Goal: Information Seeking & Learning: Learn about a topic

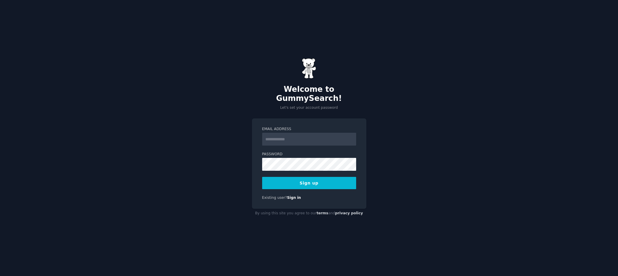
click at [296, 133] on input "Email Address" at bounding box center [309, 139] width 94 height 13
click at [275, 136] on input "Email Address" at bounding box center [309, 139] width 94 height 13
type input "**********"
click at [276, 99] on h2 "Welcome to GummySearch!" at bounding box center [309, 94] width 114 height 18
click at [305, 180] on button "Sign up" at bounding box center [309, 183] width 94 height 12
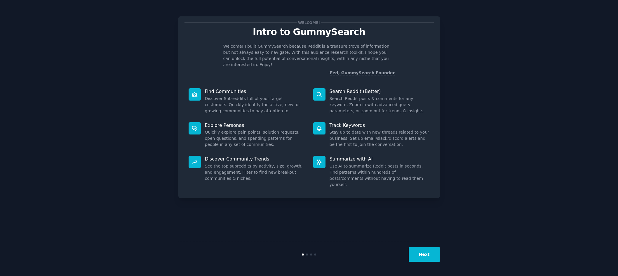
click at [423, 257] on button "Next" at bounding box center [424, 254] width 31 height 14
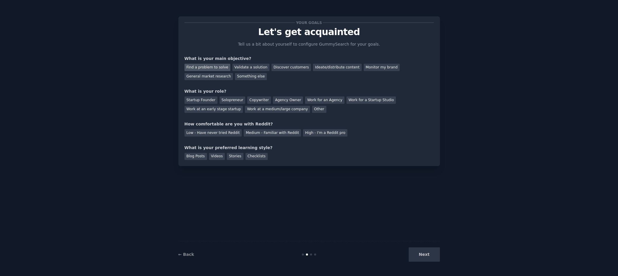
click at [198, 69] on div "Find a problem to solve" at bounding box center [207, 67] width 46 height 7
click at [231, 101] on div "Solopreneur" at bounding box center [233, 99] width 26 height 7
click at [273, 135] on div "Medium - Familiar with Reddit" at bounding box center [272, 132] width 57 height 7
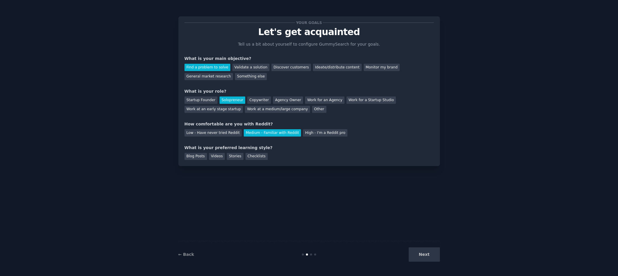
click at [414, 254] on div "Next" at bounding box center [396, 254] width 87 height 14
click at [417, 255] on div "Next" at bounding box center [396, 254] width 87 height 14
drag, startPoint x: 210, startPoint y: 156, endPoint x: 343, endPoint y: 204, distance: 141.6
click at [209, 156] on div "Videos" at bounding box center [217, 156] width 16 height 7
click at [425, 257] on button "Next" at bounding box center [424, 254] width 31 height 14
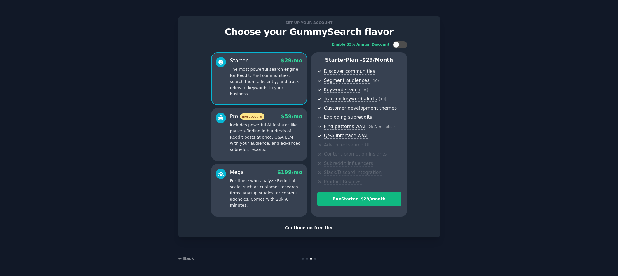
click at [321, 228] on div "Continue on free tier" at bounding box center [308, 227] width 249 height 6
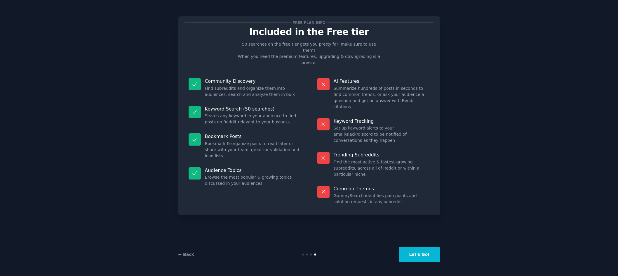
click at [426, 252] on button "Let's Go!" at bounding box center [419, 254] width 41 height 14
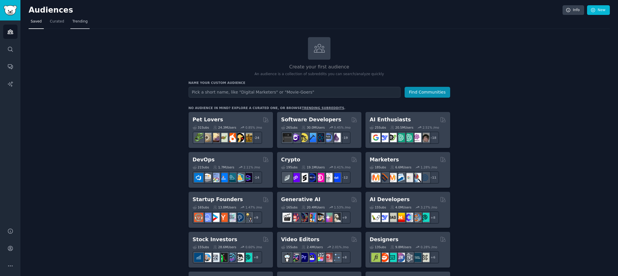
click at [76, 21] on span "Trending" at bounding box center [79, 21] width 15 height 5
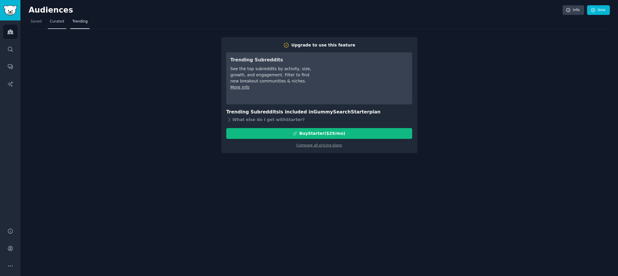
click at [59, 27] on link "Curated" at bounding box center [57, 23] width 18 height 12
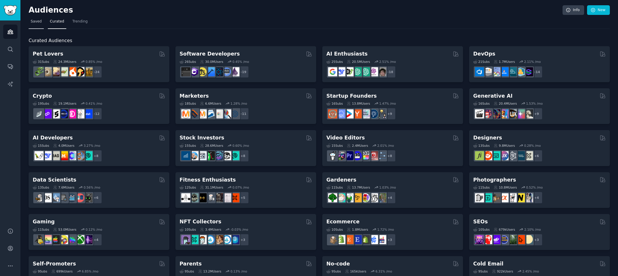
click at [35, 23] on span "Saved" at bounding box center [36, 21] width 11 height 5
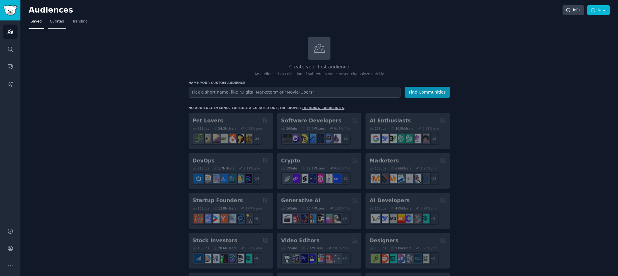
click at [58, 24] on span "Curated" at bounding box center [57, 21] width 14 height 5
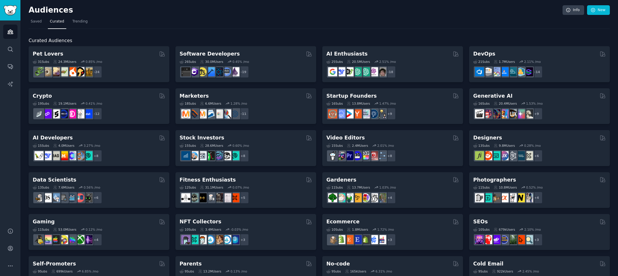
click at [483, 25] on nav "Saved Curated Trending" at bounding box center [319, 23] width 581 height 12
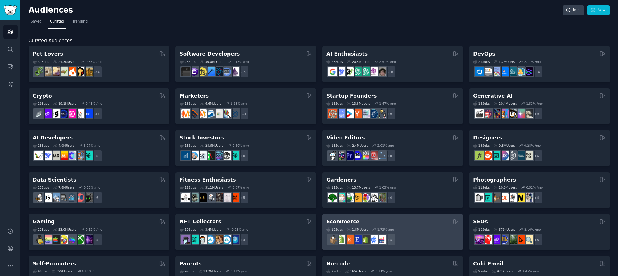
click at [356, 221] on div "Ecommerce" at bounding box center [392, 221] width 133 height 7
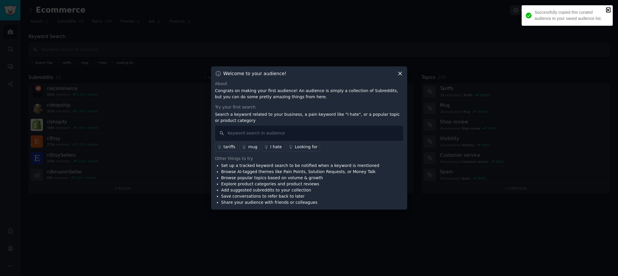
click at [607, 11] on icon "close" at bounding box center [608, 10] width 4 height 5
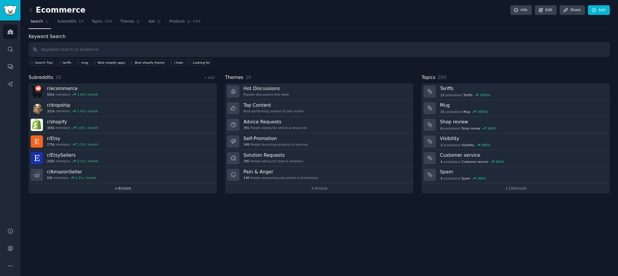
click at [118, 188] on link "+ 4 more" at bounding box center [123, 188] width 188 height 10
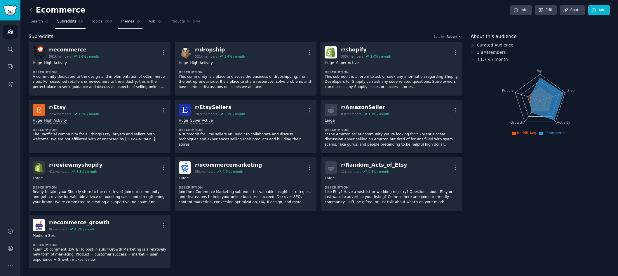
drag, startPoint x: 94, startPoint y: 22, endPoint x: 120, endPoint y: 25, distance: 25.9
click at [94, 22] on span "Topics" at bounding box center [97, 21] width 11 height 5
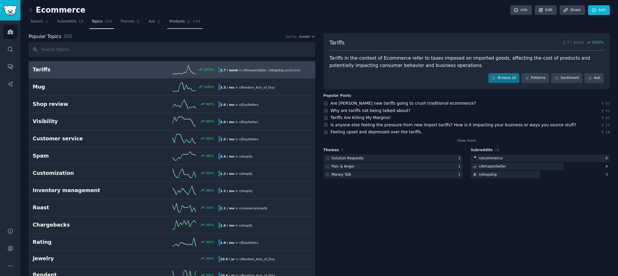
click at [169, 22] on span "Products" at bounding box center [176, 21] width 15 height 5
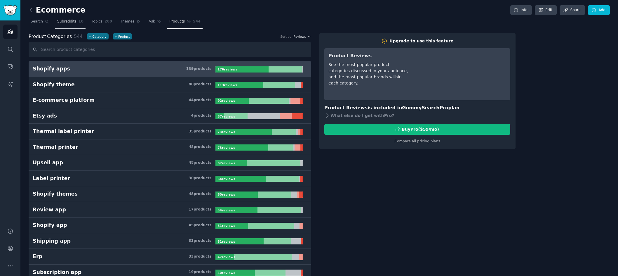
click at [64, 22] on span "Subreddits" at bounding box center [66, 21] width 19 height 5
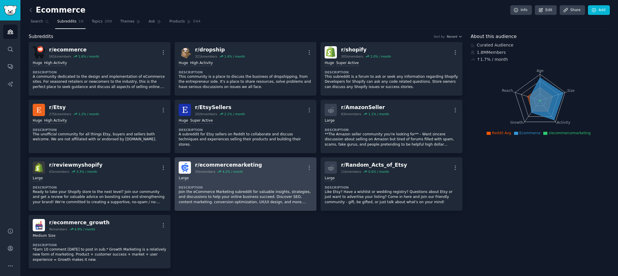
click at [255, 198] on p "Join the eCommerce Marketing subreddit for valuable insights, strategies, and d…" at bounding box center [246, 196] width 134 height 15
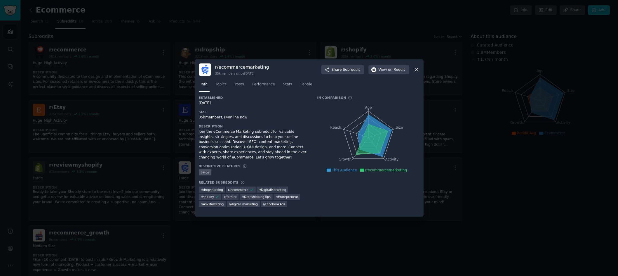
click at [417, 69] on icon at bounding box center [416, 69] width 3 height 3
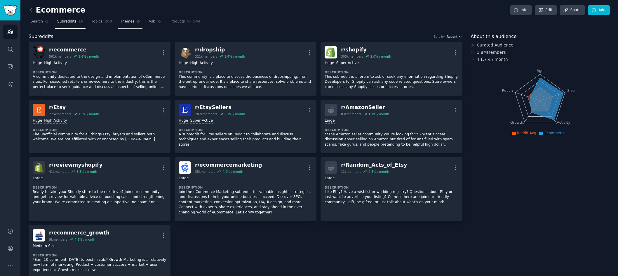
click at [121, 23] on span "Themes" at bounding box center [127, 21] width 14 height 5
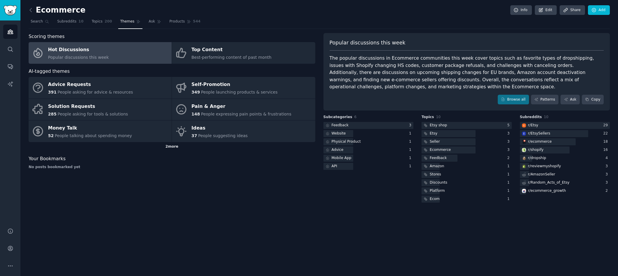
click at [169, 148] on div "2 more" at bounding box center [172, 146] width 287 height 9
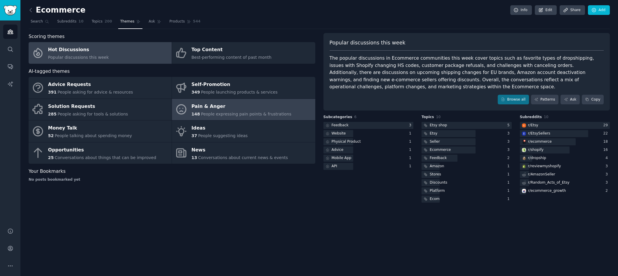
click at [207, 118] on link "Pain & Anger 148 People expressing pain points & frustrations" at bounding box center [243, 110] width 143 height 22
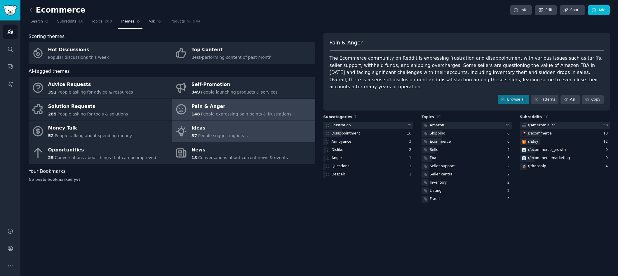
click at [256, 130] on link "Ideas 37 People suggesting ideas" at bounding box center [243, 131] width 143 height 22
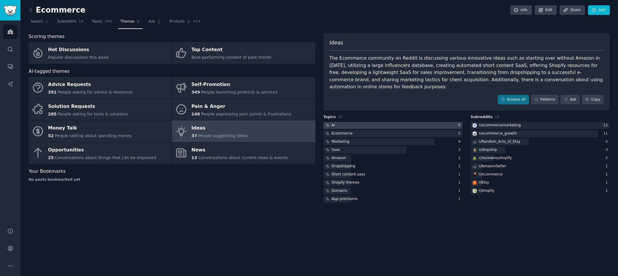
click at [360, 122] on div at bounding box center [392, 125] width 139 height 7
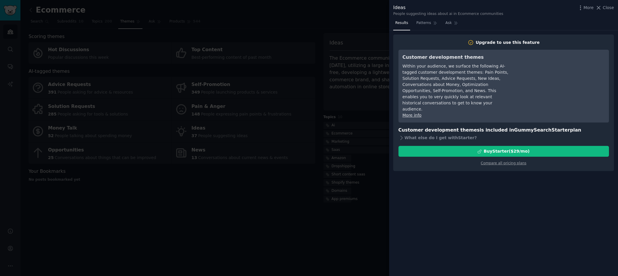
click at [311, 207] on div at bounding box center [309, 138] width 618 height 276
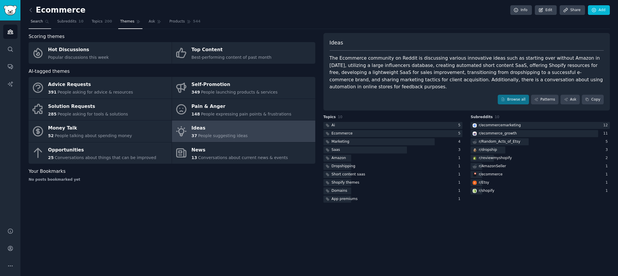
click at [37, 22] on span "Search" at bounding box center [37, 21] width 12 height 5
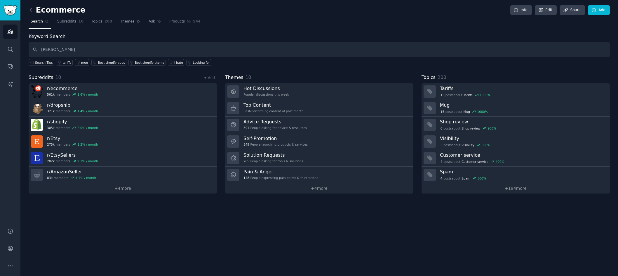
type input "[PERSON_NAME]"
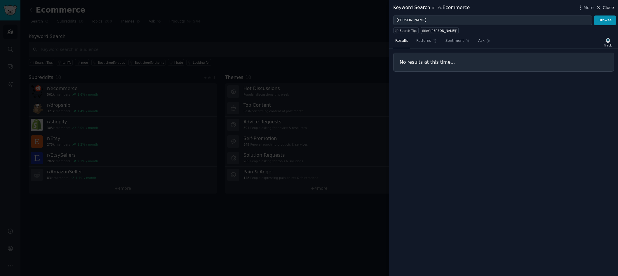
click at [606, 8] on span "Close" at bounding box center [608, 8] width 11 height 6
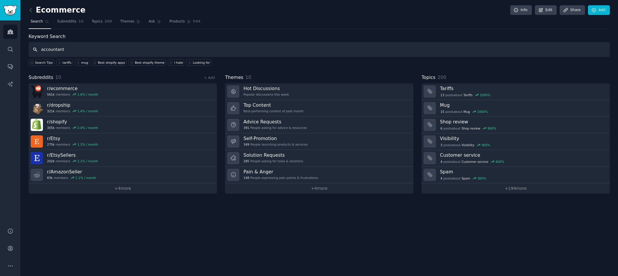
type input "accountant"
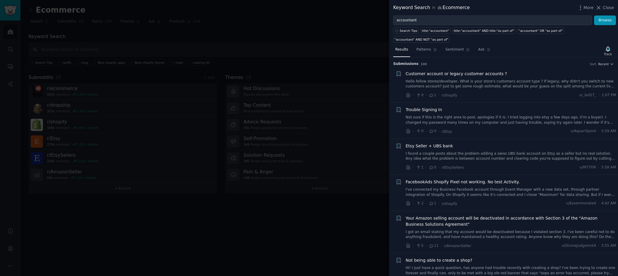
click at [164, 48] on div at bounding box center [309, 138] width 618 height 276
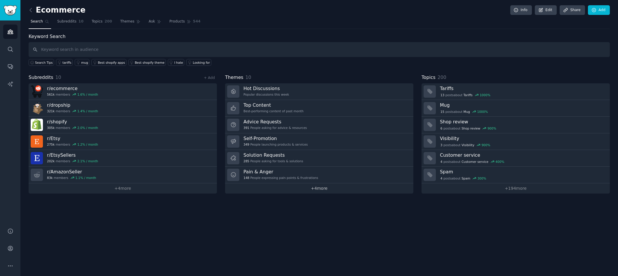
click at [306, 189] on link "+ 4 more" at bounding box center [319, 188] width 188 height 10
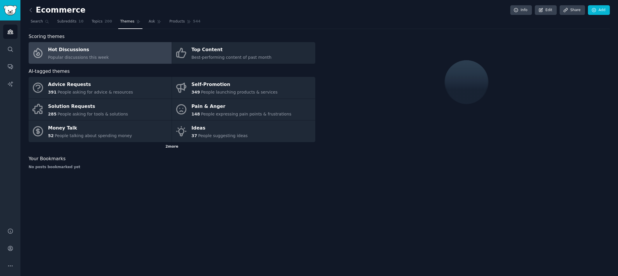
click at [169, 147] on div "2 more" at bounding box center [172, 146] width 287 height 9
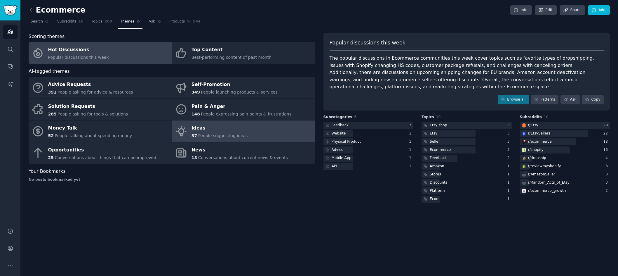
click at [217, 132] on div "Ideas" at bounding box center [219, 127] width 56 height 9
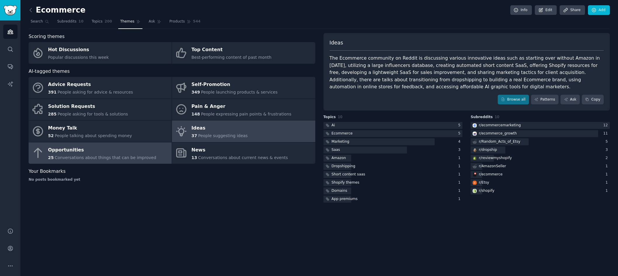
click at [94, 158] on span "Conversations about things that can be improved" at bounding box center [106, 157] width 102 height 5
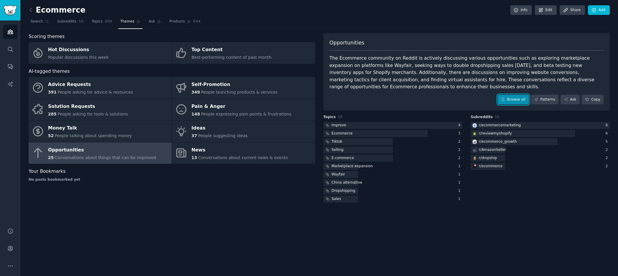
click at [517, 100] on link "Browse all" at bounding box center [513, 100] width 31 height 10
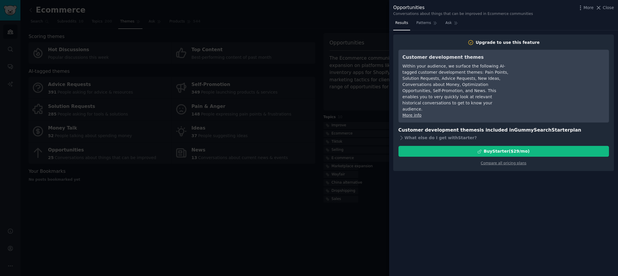
click at [345, 44] on div at bounding box center [309, 138] width 618 height 276
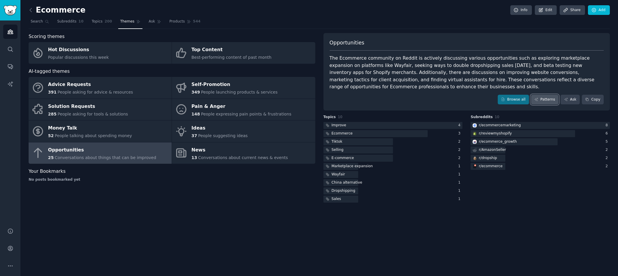
click at [545, 98] on link "Patterns" at bounding box center [544, 100] width 27 height 10
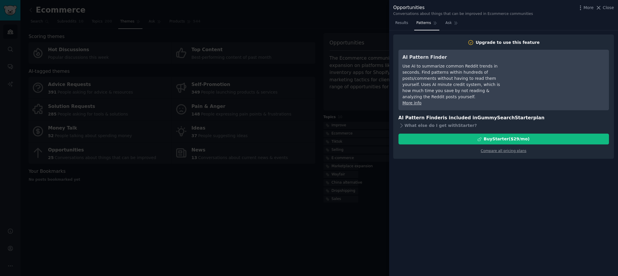
click at [348, 53] on div at bounding box center [309, 138] width 618 height 276
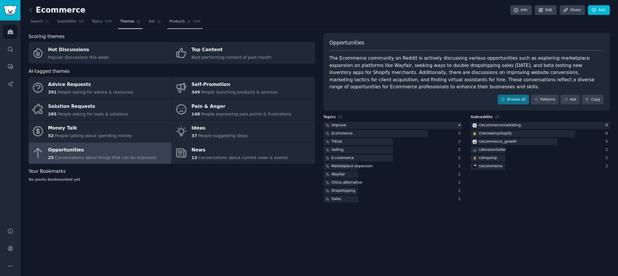
click at [170, 20] on span "Products" at bounding box center [176, 21] width 15 height 5
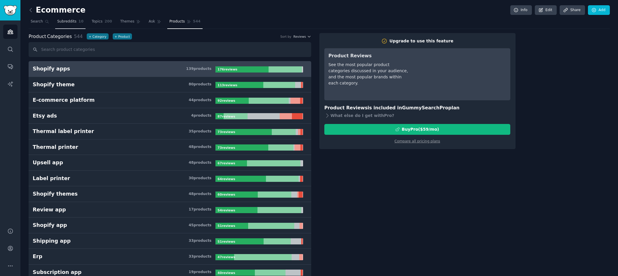
click at [66, 25] on link "Subreddits 10" at bounding box center [70, 23] width 30 height 12
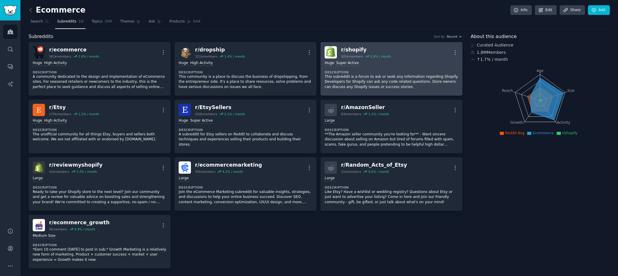
click at [388, 86] on p "This subreddit is a forum to ask or seek any information regarding Shopify. Dev…" at bounding box center [392, 81] width 134 height 15
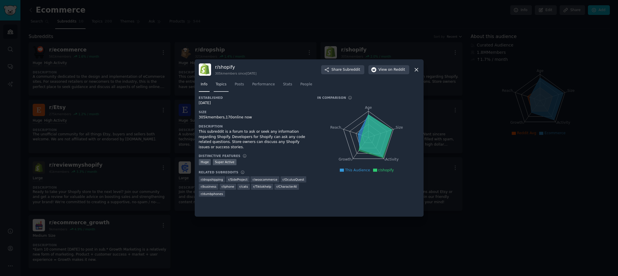
click at [224, 87] on link "Topics" at bounding box center [221, 86] width 15 height 12
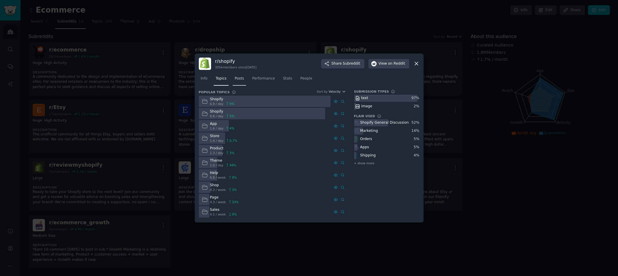
click at [242, 79] on span "Posts" at bounding box center [239, 78] width 9 height 5
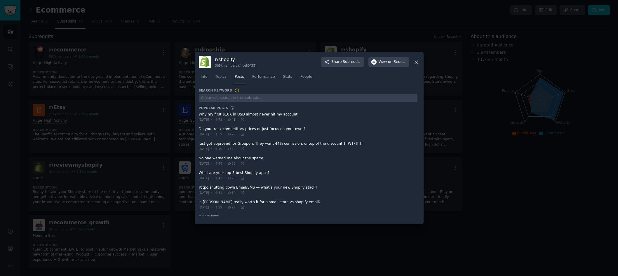
click at [266, 25] on div at bounding box center [309, 138] width 618 height 276
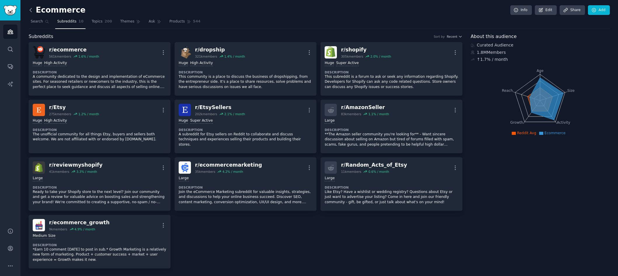
click at [29, 11] on icon at bounding box center [31, 10] width 6 height 6
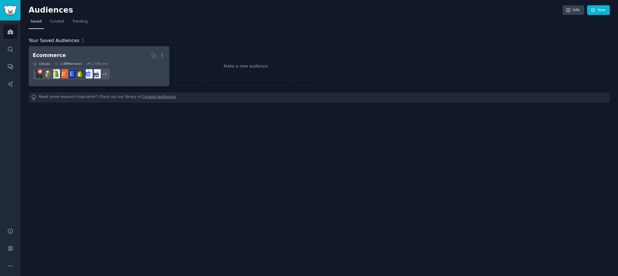
click at [128, 59] on h2 "Ecommerce Curated by GummySearch More" at bounding box center [99, 55] width 133 height 10
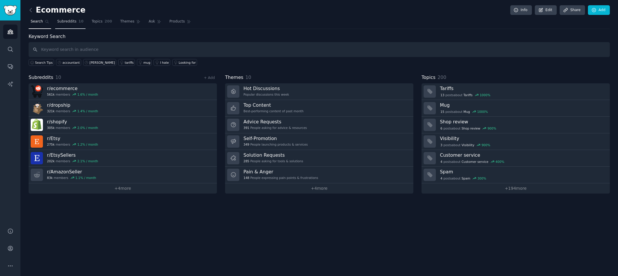
click at [68, 22] on span "Subreddits" at bounding box center [66, 21] width 19 height 5
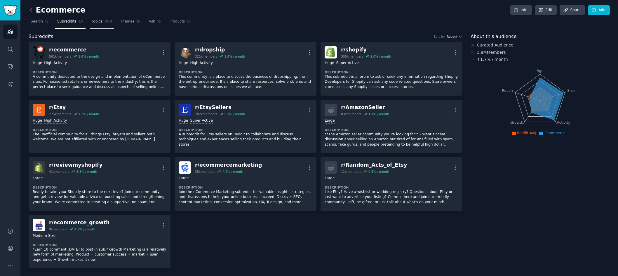
click at [98, 22] on link "Topics 200" at bounding box center [102, 23] width 25 height 12
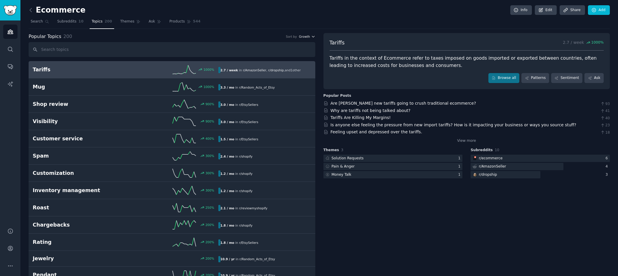
click at [308, 37] on span "Growth" at bounding box center [304, 36] width 11 height 4
click at [299, 58] on div "Velocity" at bounding box center [286, 58] width 54 height 10
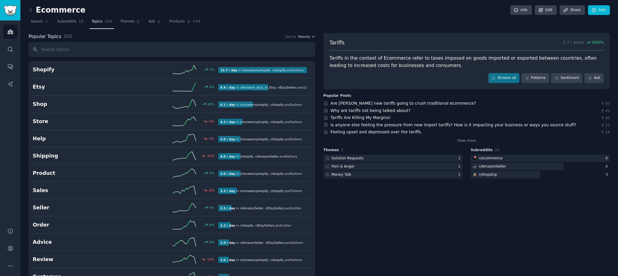
click at [304, 37] on span "Velocity" at bounding box center [304, 36] width 12 height 4
click at [283, 49] on div "Growth" at bounding box center [286, 48] width 54 height 10
